Goal: Check status: Check status

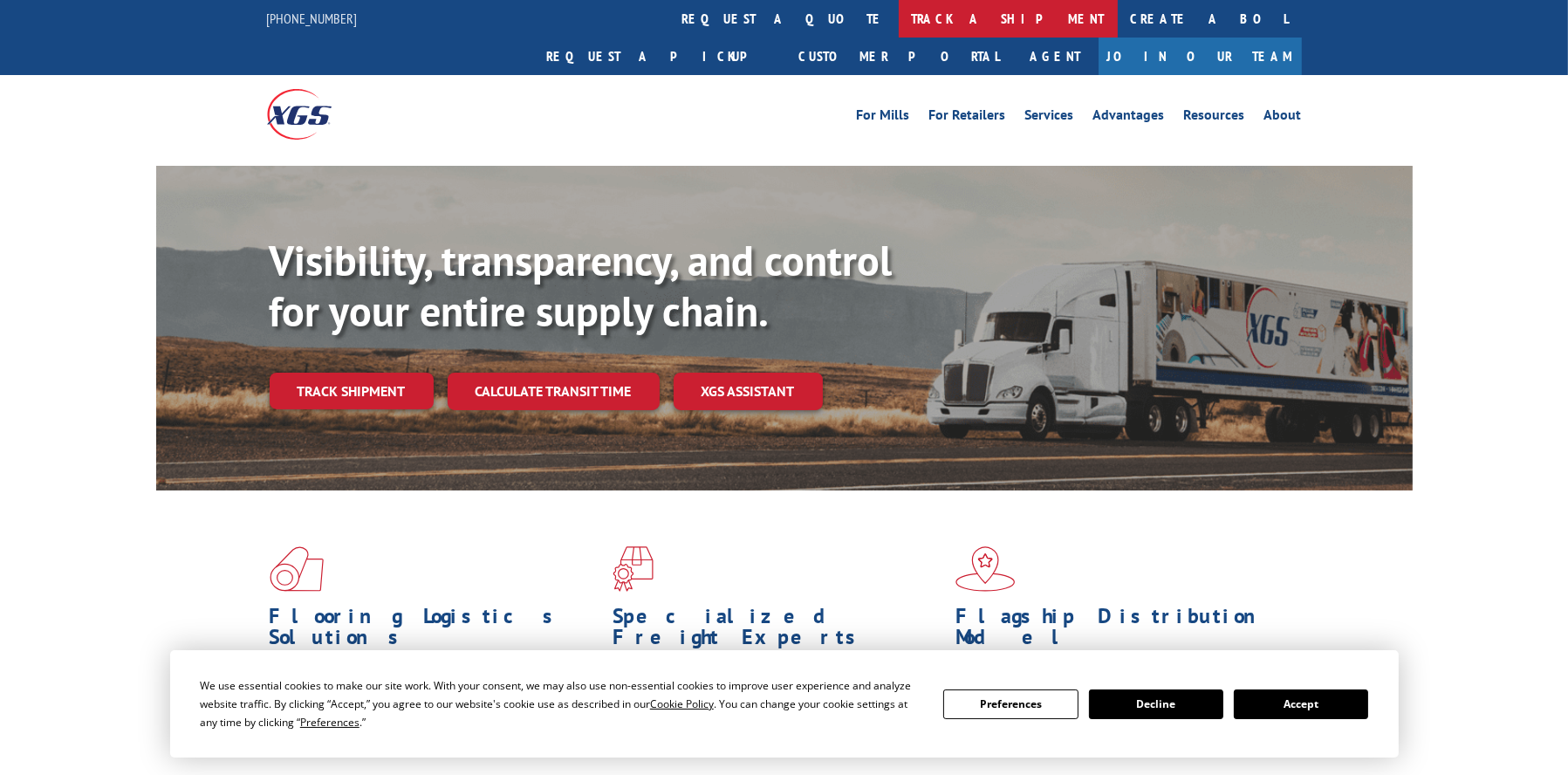
click at [899, 27] on link "track a shipment" at bounding box center [1008, 18] width 219 height 38
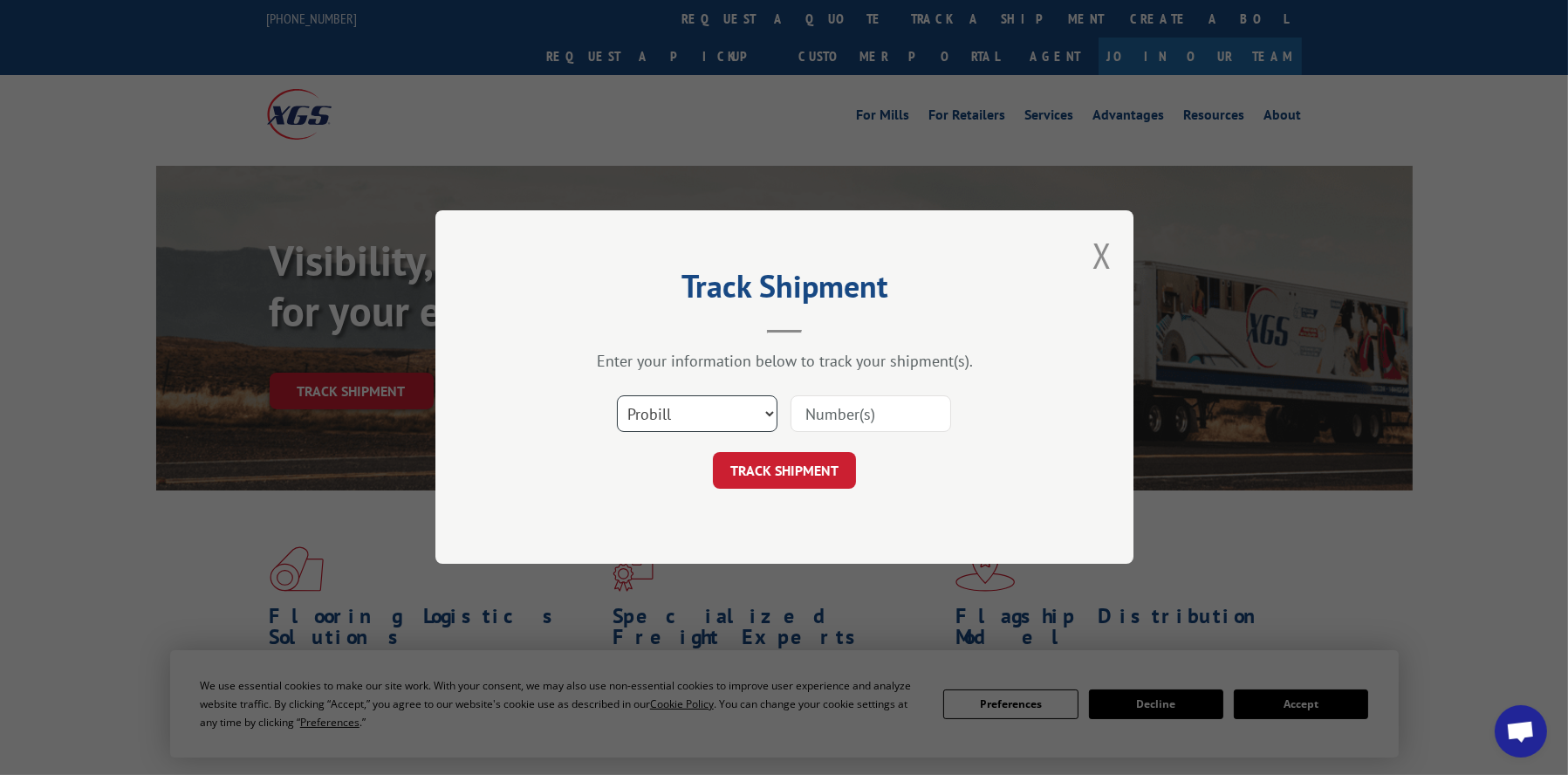
drag, startPoint x: 765, startPoint y: 413, endPoint x: 735, endPoint y: 428, distance: 33.5
click at [765, 413] on select "Select category... Probill BOL PO" at bounding box center [697, 415] width 161 height 37
select select "bol"
click at [617, 397] on select "Select category... Probill BOL PO" at bounding box center [697, 415] width 161 height 37
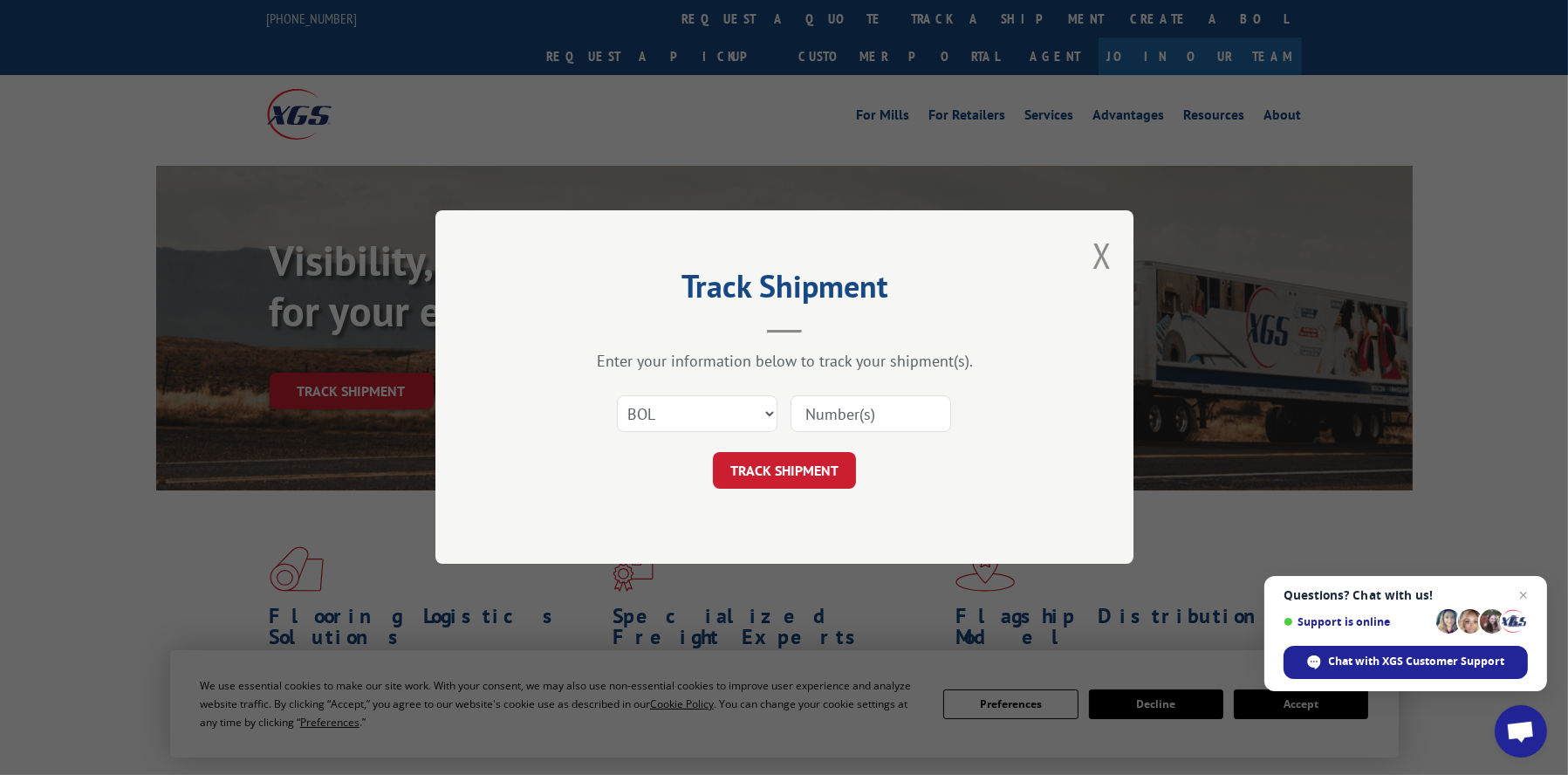
click at [843, 404] on input at bounding box center [870, 415] width 161 height 37
type input "866809"
click button "TRACK SHIPMENT" at bounding box center [785, 471] width 143 height 37
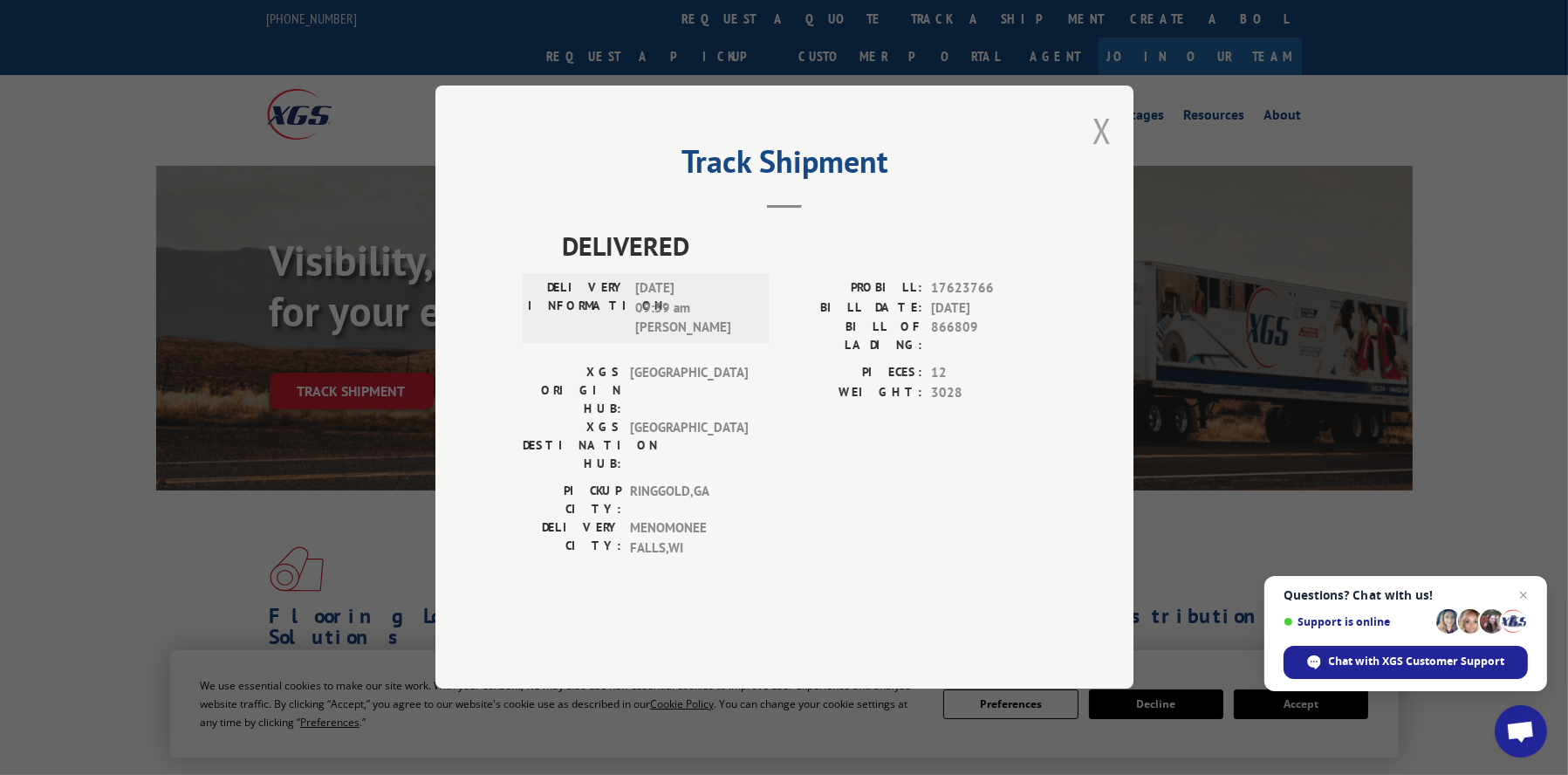
click at [1105, 153] on button "Close modal" at bounding box center [1102, 130] width 19 height 46
